Goal: Task Accomplishment & Management: Use online tool/utility

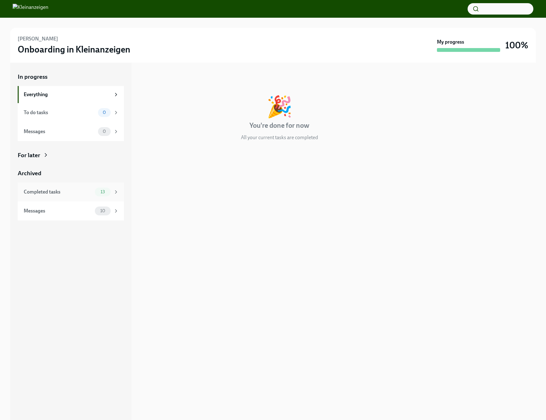
click at [58, 189] on div "Completed tasks" at bounding box center [58, 191] width 69 height 7
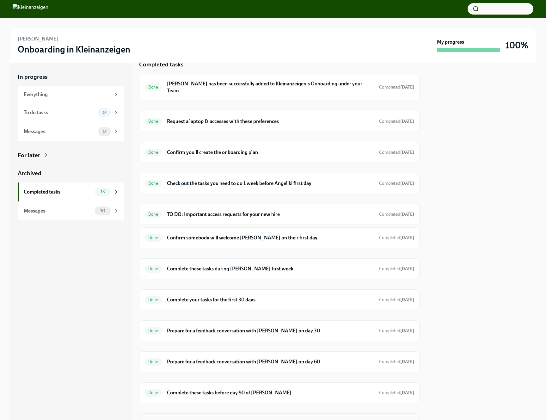
scroll to position [77, 0]
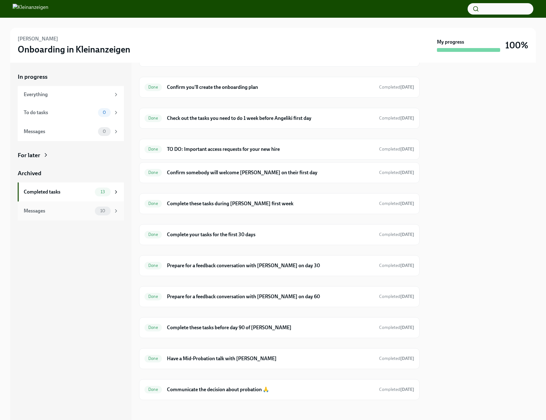
click at [81, 210] on div "Messages" at bounding box center [58, 210] width 69 height 7
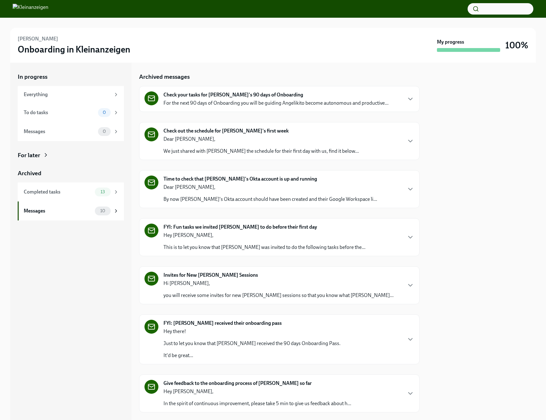
click at [495, 8] on button "button" at bounding box center [501, 8] width 66 height 11
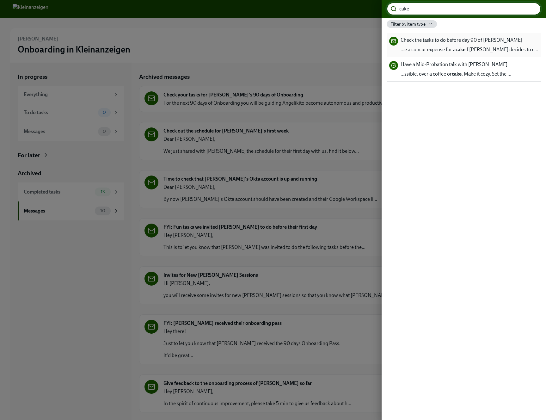
type input "cake"
click at [491, 50] on span "…e a concur expense for a cake if [PERSON_NAME] decides to c…" at bounding box center [470, 49] width 138 height 7
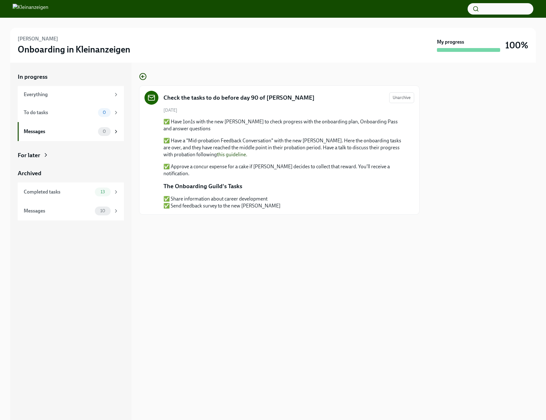
click at [374, 167] on p "✅ Approve a concur expense for a cake if [PERSON_NAME] decides to collect that …" at bounding box center [283, 170] width 241 height 14
drag, startPoint x: 394, startPoint y: 166, endPoint x: 163, endPoint y: 166, distance: 231.5
click at [163, 166] on div "[DATE] ✅ Have 1on1s with the new [PERSON_NAME] to check progress with the onboa…" at bounding box center [280, 158] width 270 height 102
copy p "✅ Approve a concur expense for a cake if [PERSON_NAME] decides to collect that …"
